Goal: Task Accomplishment & Management: Manage account settings

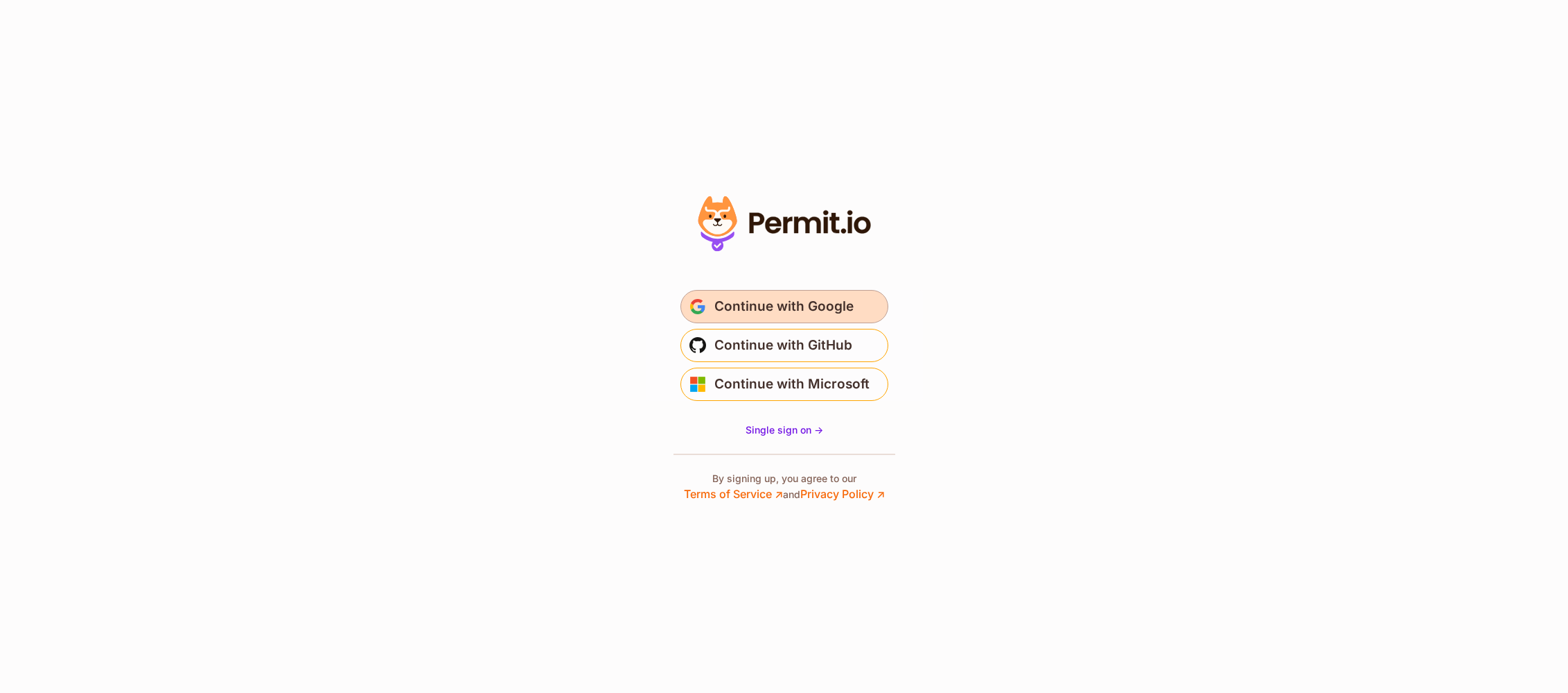
click at [761, 297] on span "Continue with Google" at bounding box center [784, 306] width 139 height 22
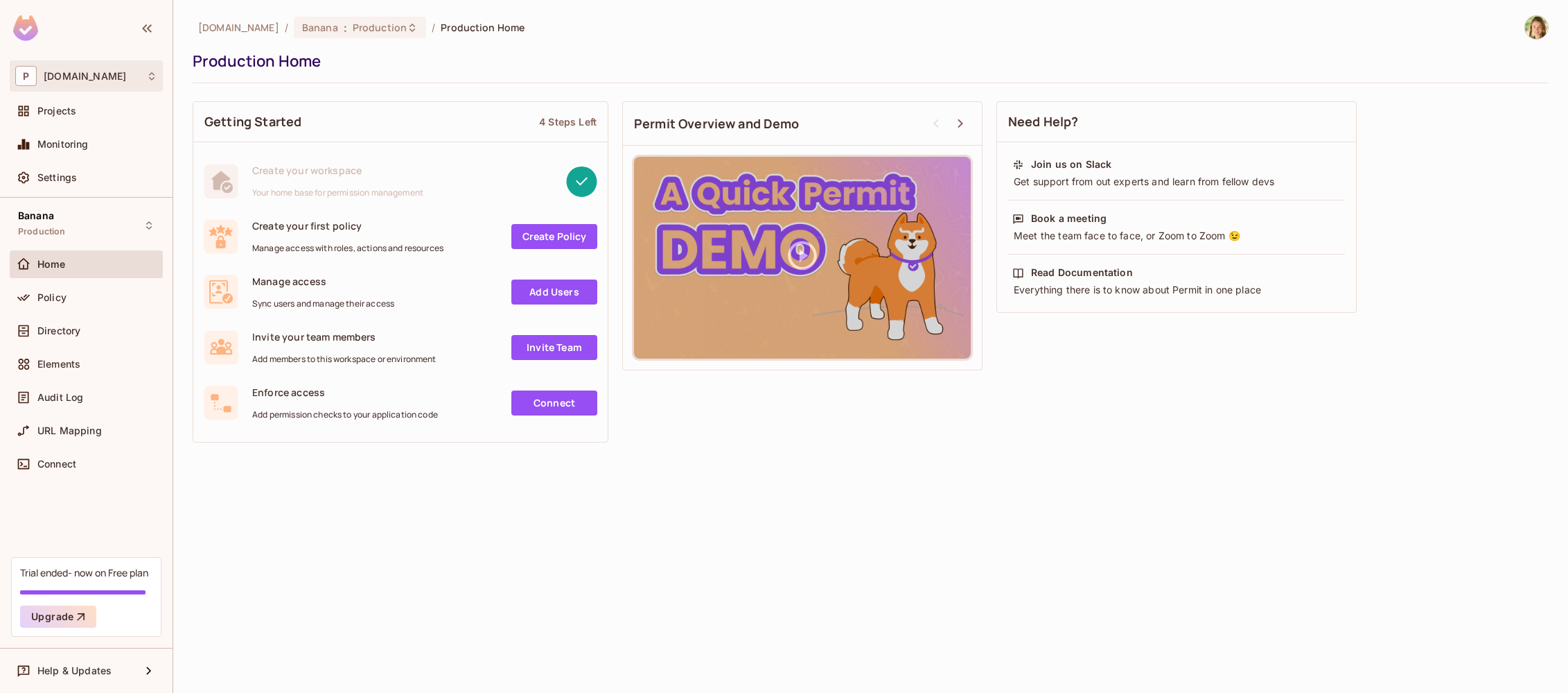
click at [101, 74] on div "P [DOMAIN_NAME]" at bounding box center [86, 76] width 142 height 20
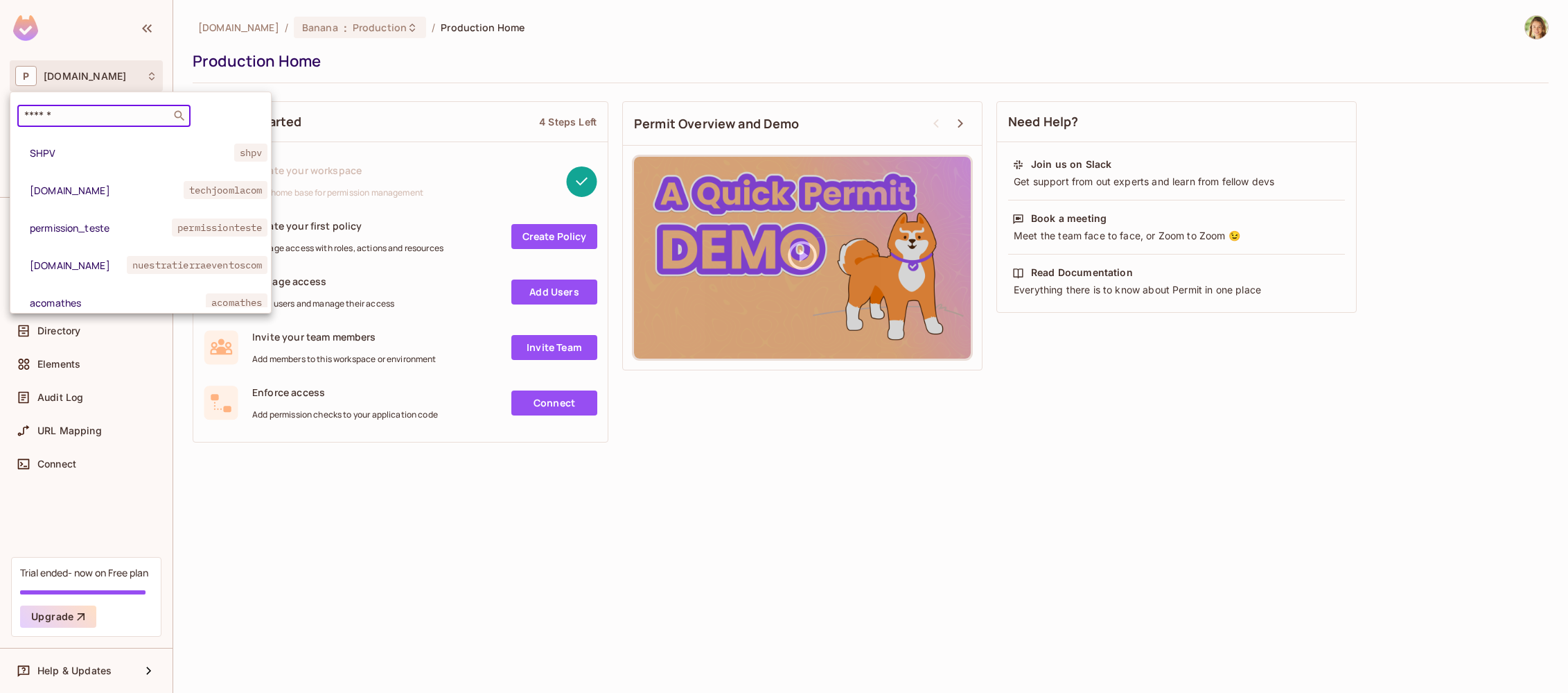
click at [94, 111] on input "text" at bounding box center [95, 116] width 146 height 14
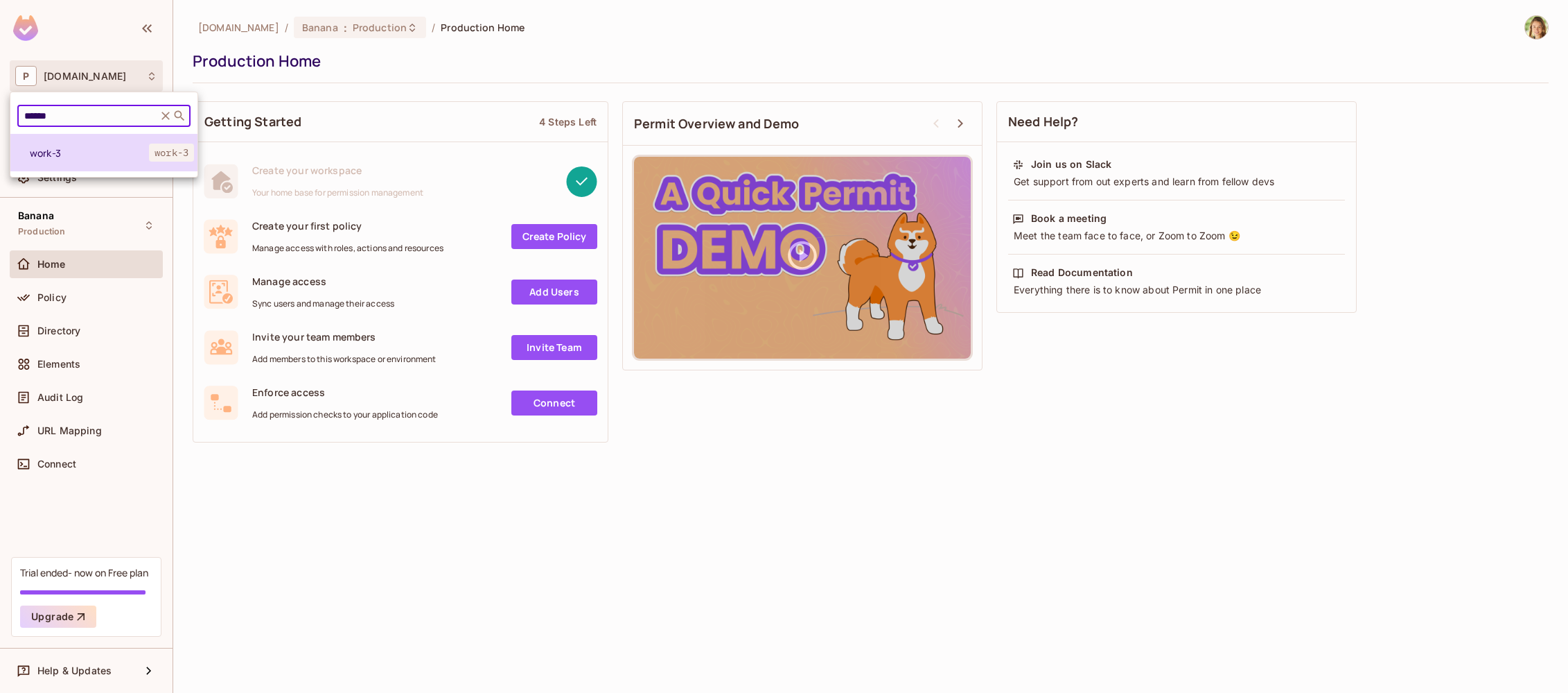
type input "******"
click at [117, 139] on li "work-3 work-3" at bounding box center [104, 152] width 187 height 37
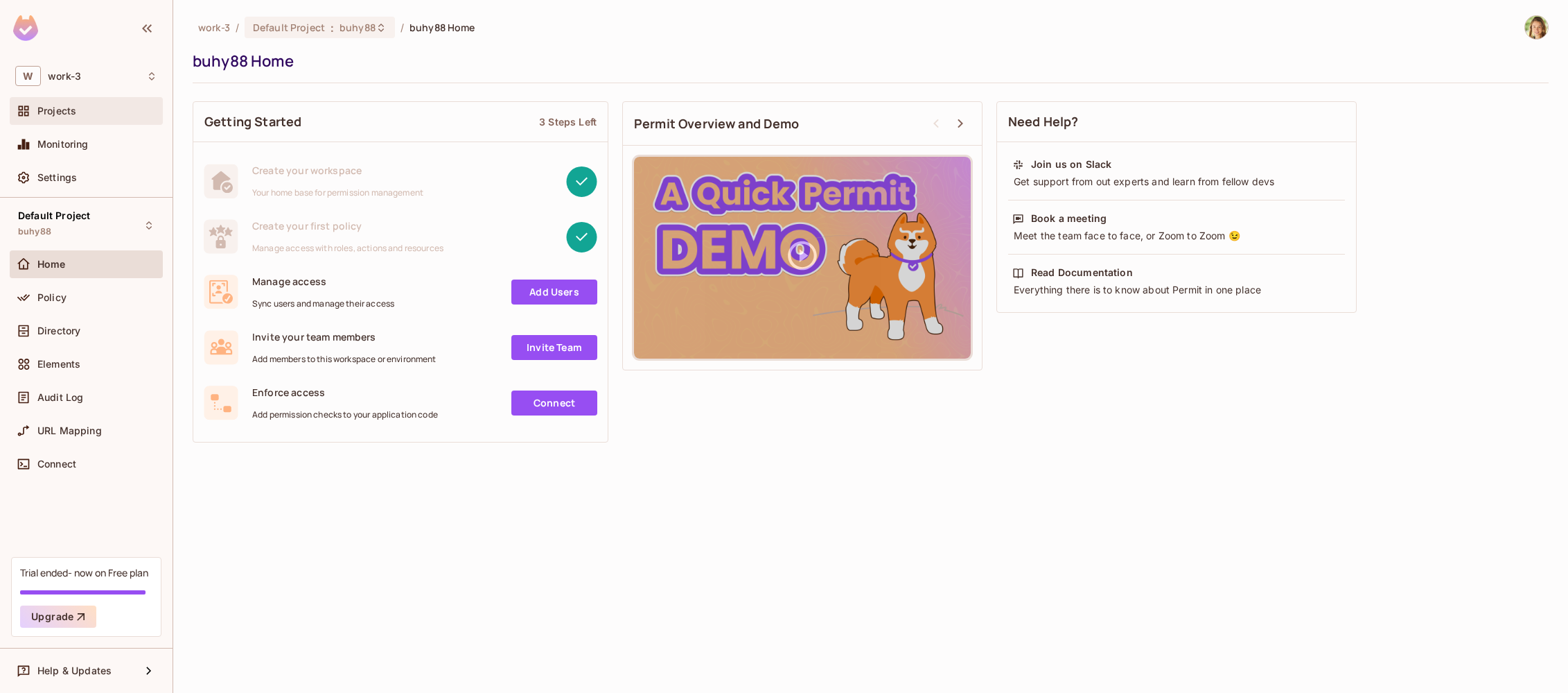
click at [112, 105] on div "Projects" at bounding box center [86, 111] width 142 height 16
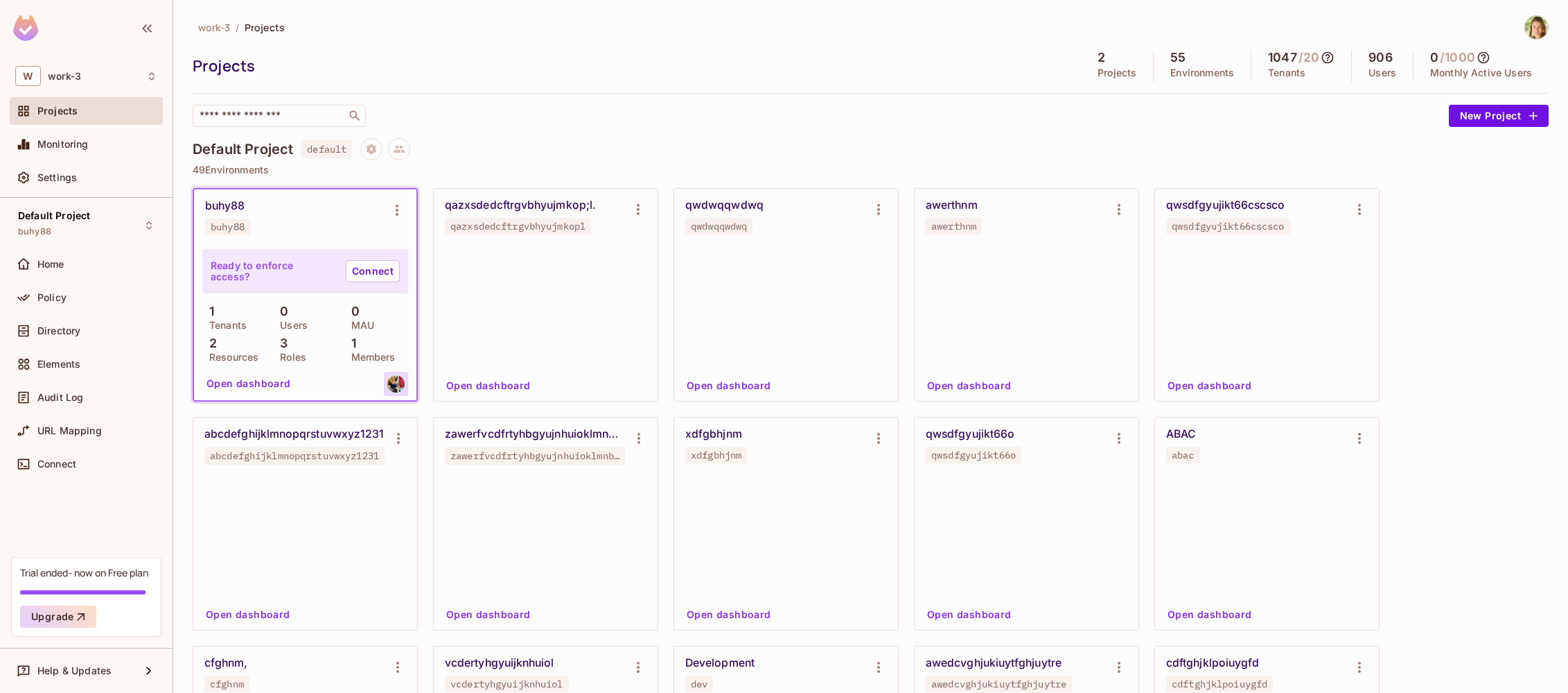
click at [400, 382] on img at bounding box center [396, 383] width 17 height 17
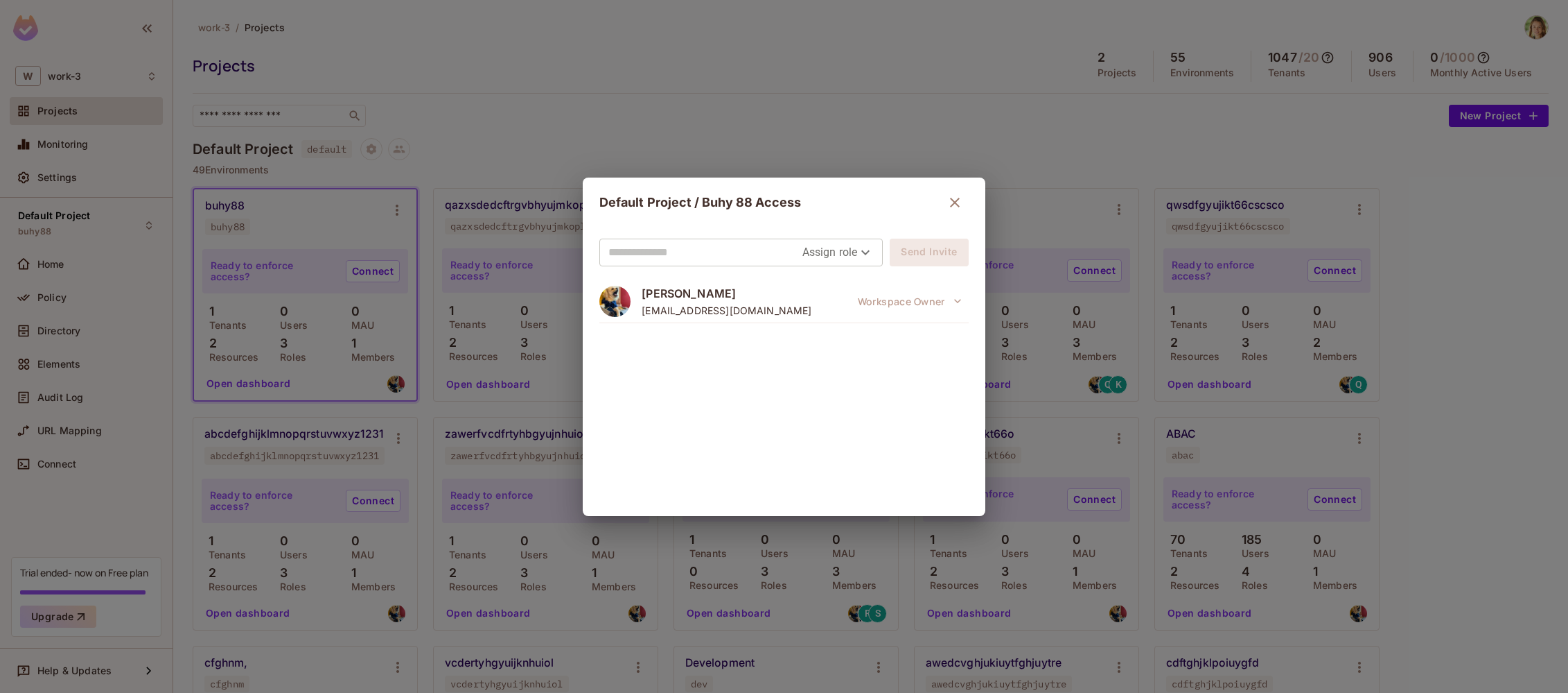
click at [676, 290] on span "[PERSON_NAME]" at bounding box center [726, 293] width 170 height 15
click at [676, 291] on span "[PERSON_NAME]" at bounding box center [726, 293] width 170 height 15
drag, startPoint x: 699, startPoint y: 299, endPoint x: 649, endPoint y: 295, distance: 50.2
click at [649, 295] on span "[PERSON_NAME]" at bounding box center [726, 293] width 170 height 15
click at [953, 194] on icon "button" at bounding box center [955, 202] width 16 height 16
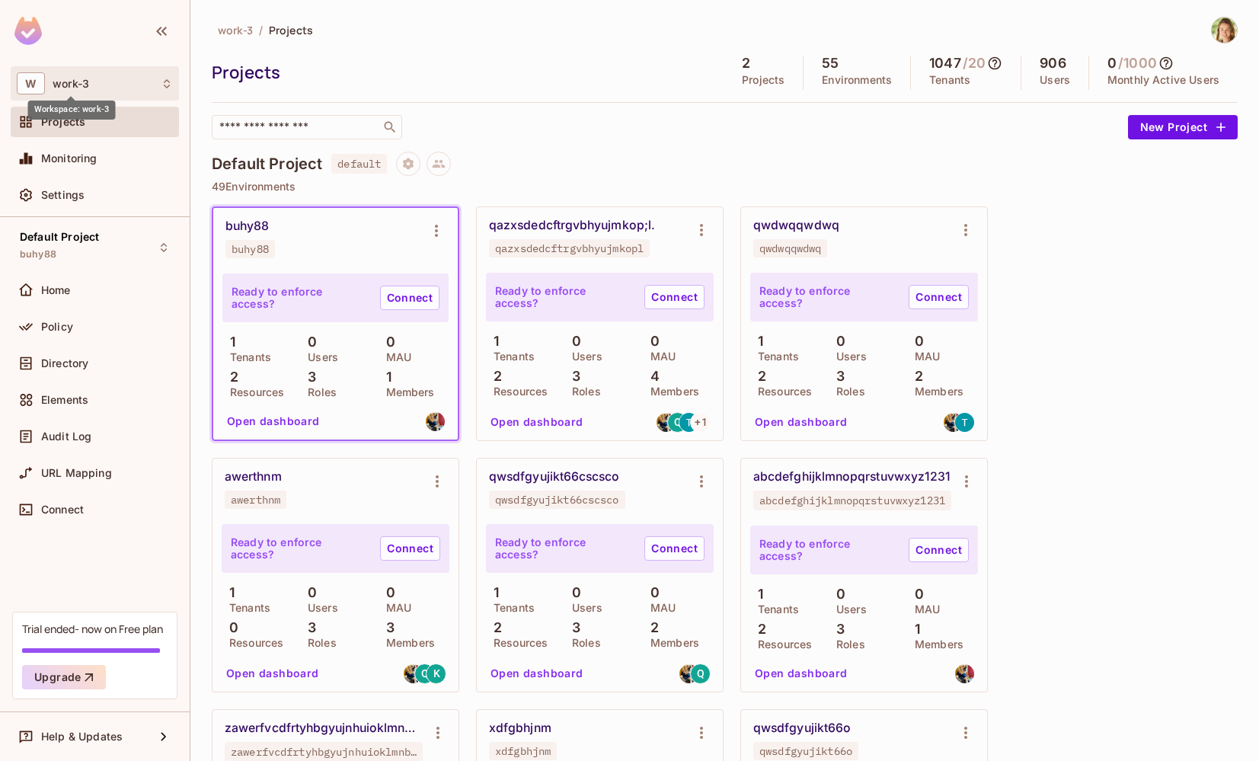
click at [75, 78] on span "work-3" at bounding box center [71, 84] width 37 height 12
click at [69, 97] on div "W work-3" at bounding box center [95, 83] width 168 height 34
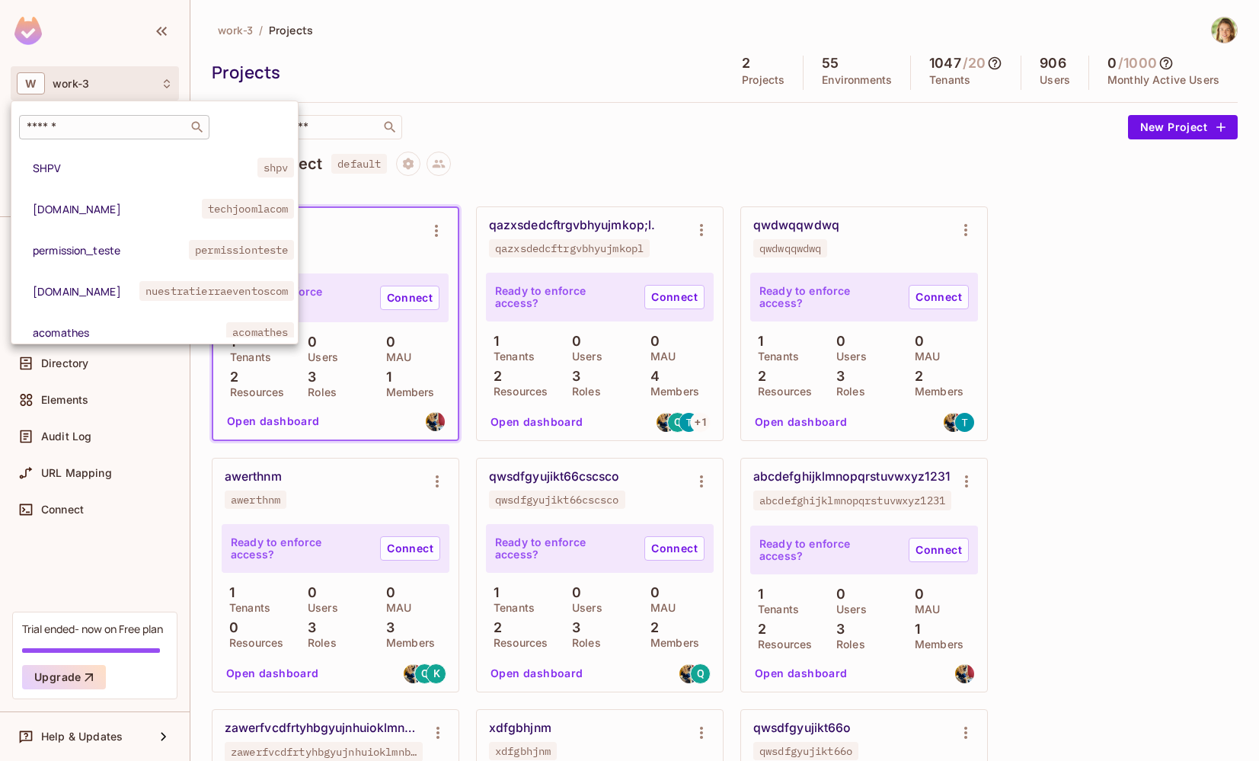
click at [72, 136] on div "​" at bounding box center [114, 127] width 190 height 24
paste input "**********"
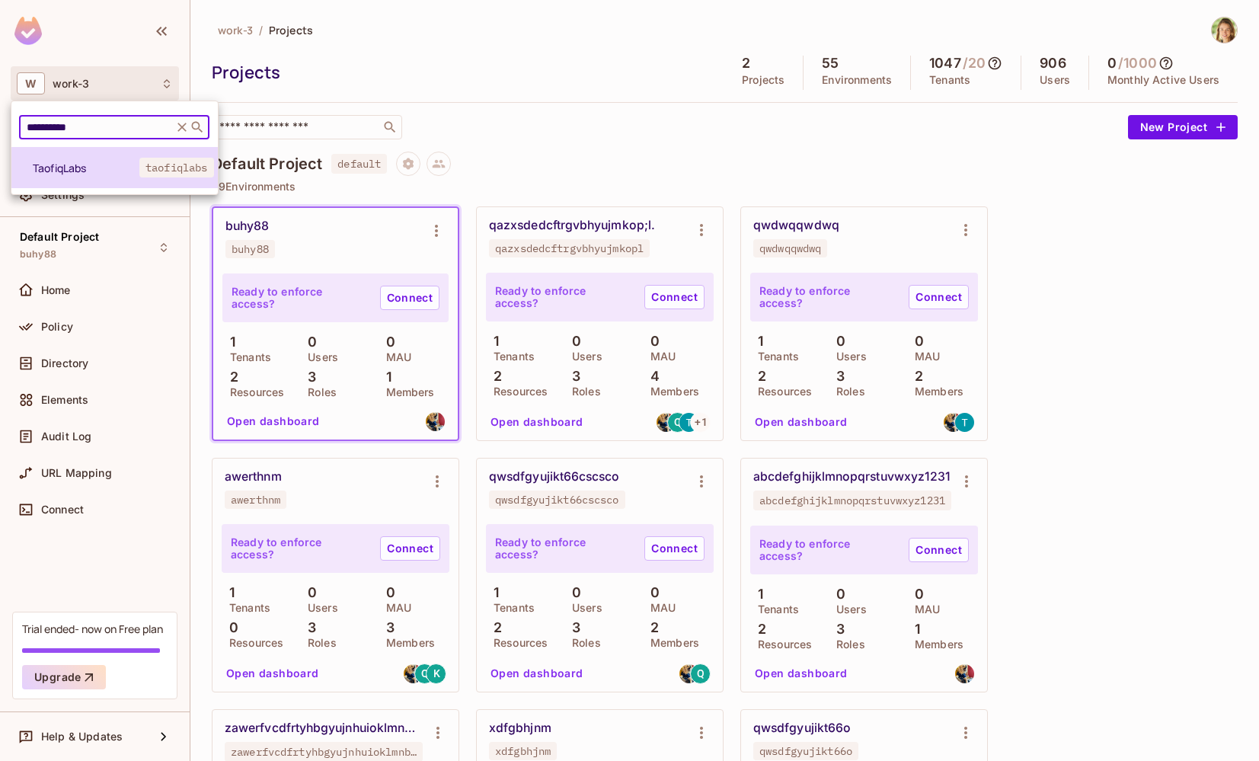
type input "**********"
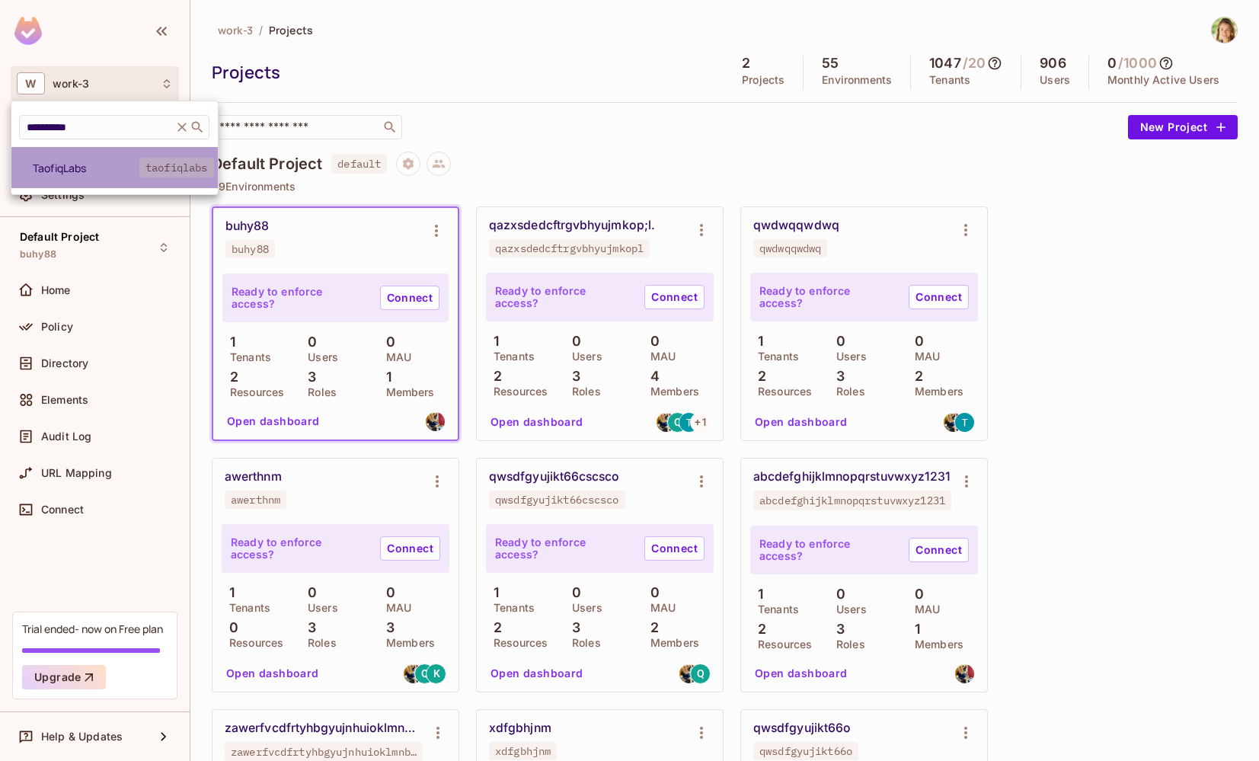
click at [67, 174] on span "TaofiqLabs" at bounding box center [86, 168] width 107 height 14
